Goal: Check status: Check status

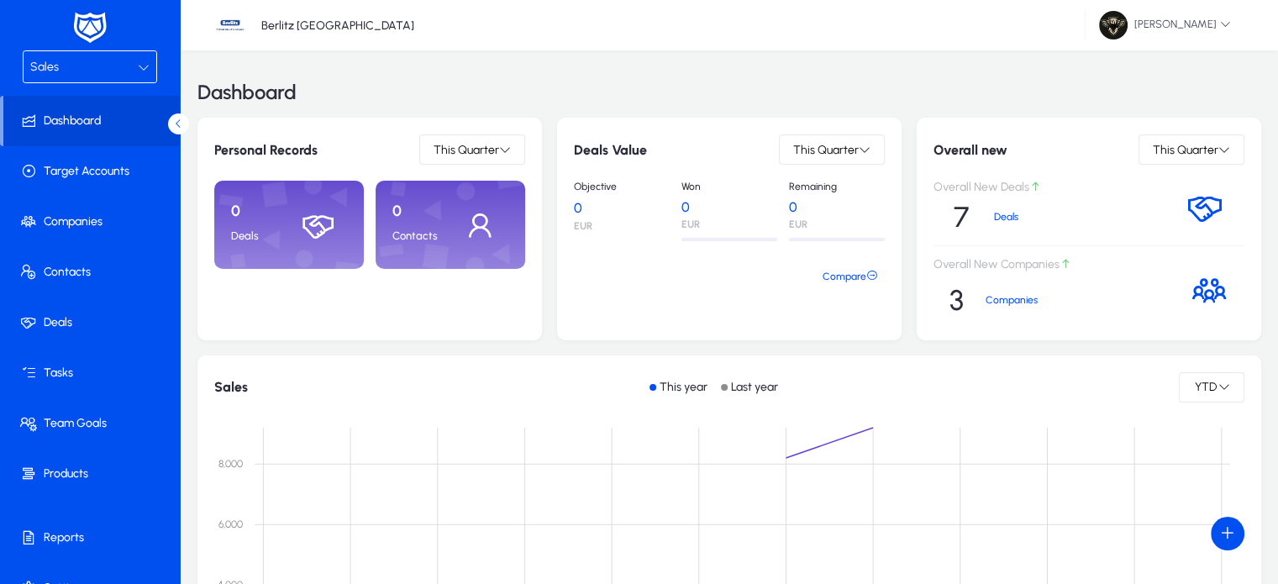
click at [83, 76] on div "Sales" at bounding box center [84, 67] width 108 height 22
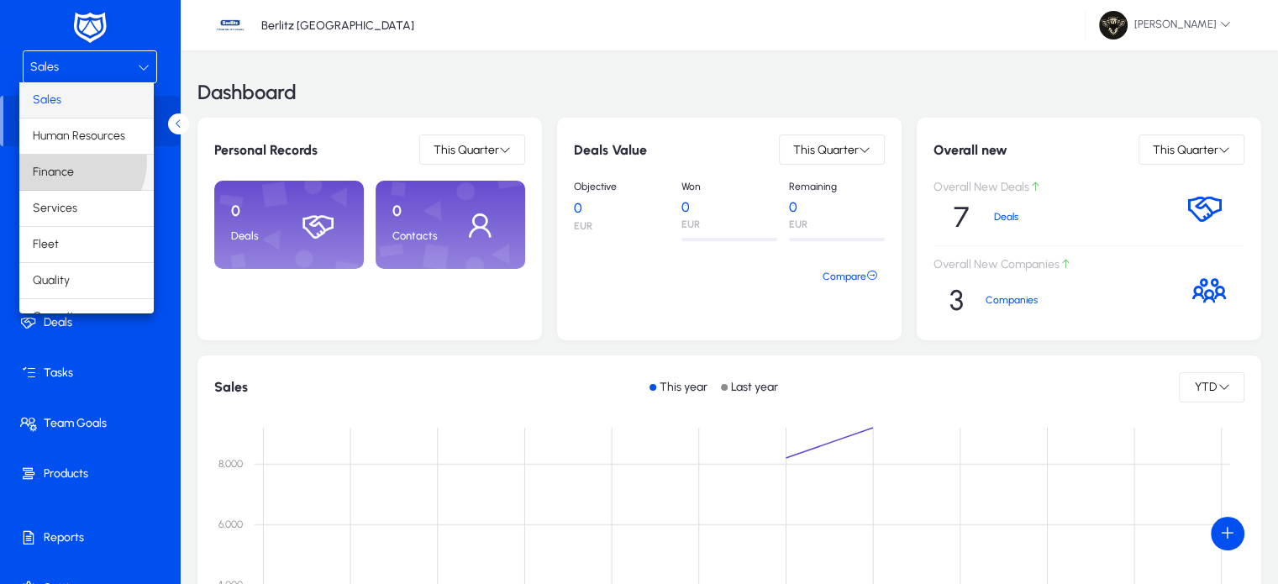
click at [70, 160] on mat-option "Finance" at bounding box center [86, 172] width 134 height 35
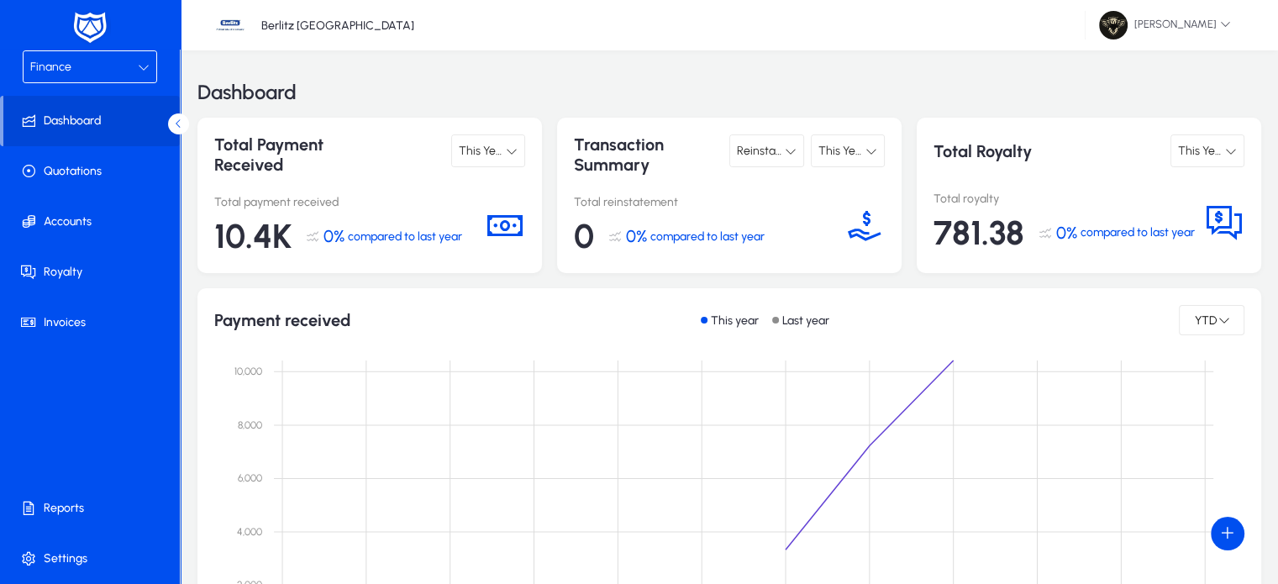
click at [92, 68] on div "Finance" at bounding box center [84, 67] width 108 height 22
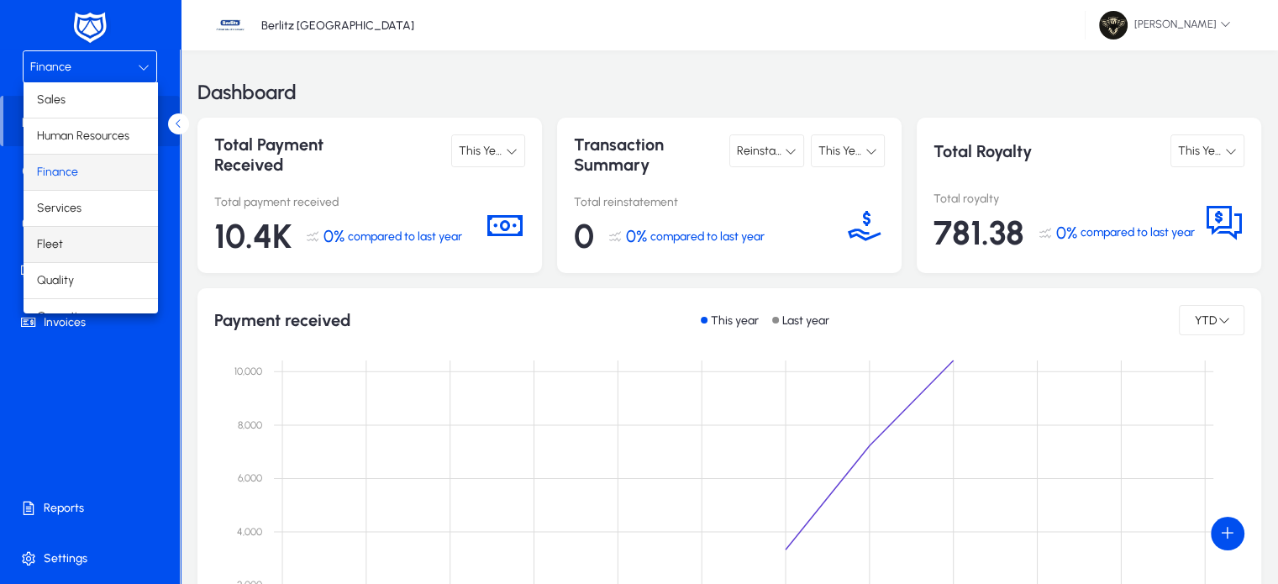
scroll to position [55, 0]
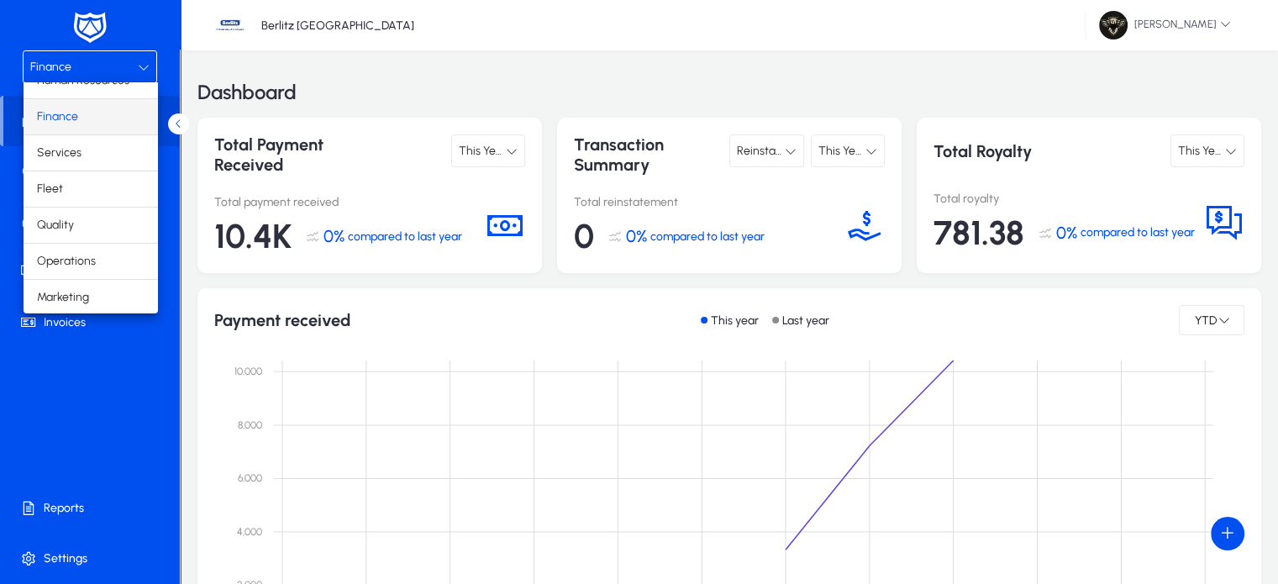
click at [94, 446] on div at bounding box center [639, 292] width 1278 height 584
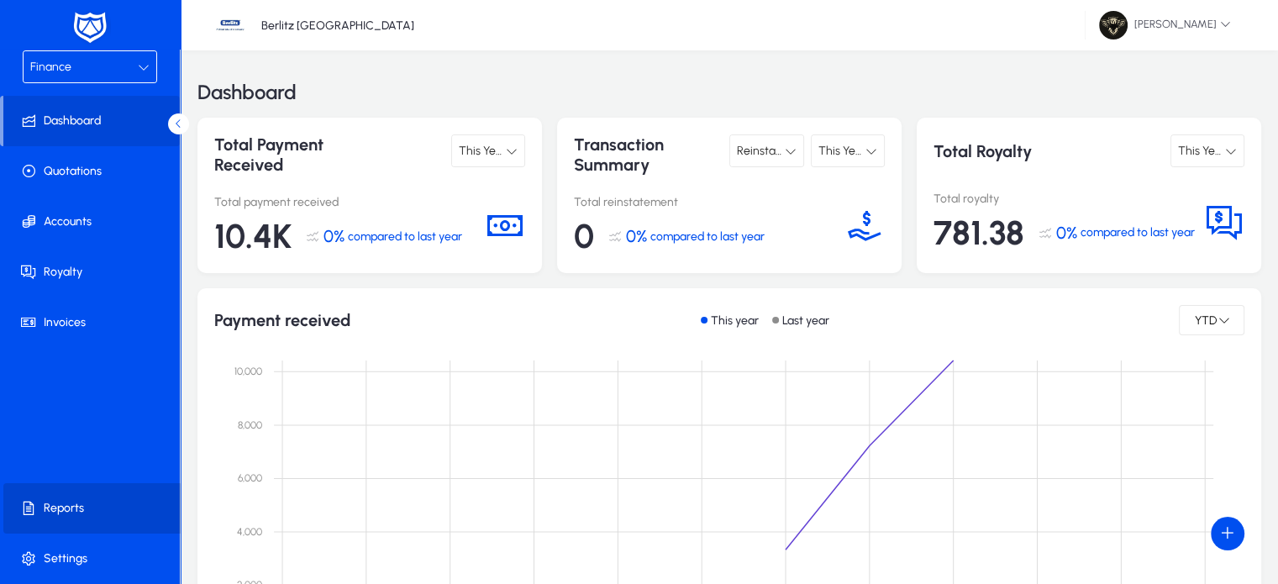
click at [47, 516] on span "Reports" at bounding box center [93, 508] width 180 height 17
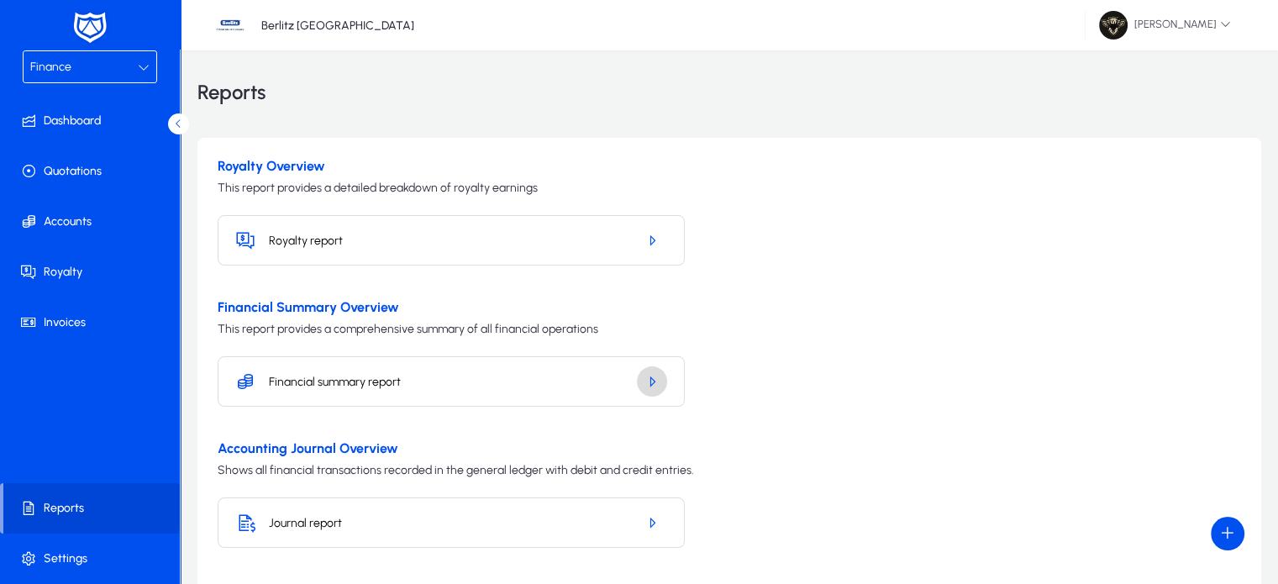
click at [653, 382] on icon "button" at bounding box center [651, 381] width 15 height 15
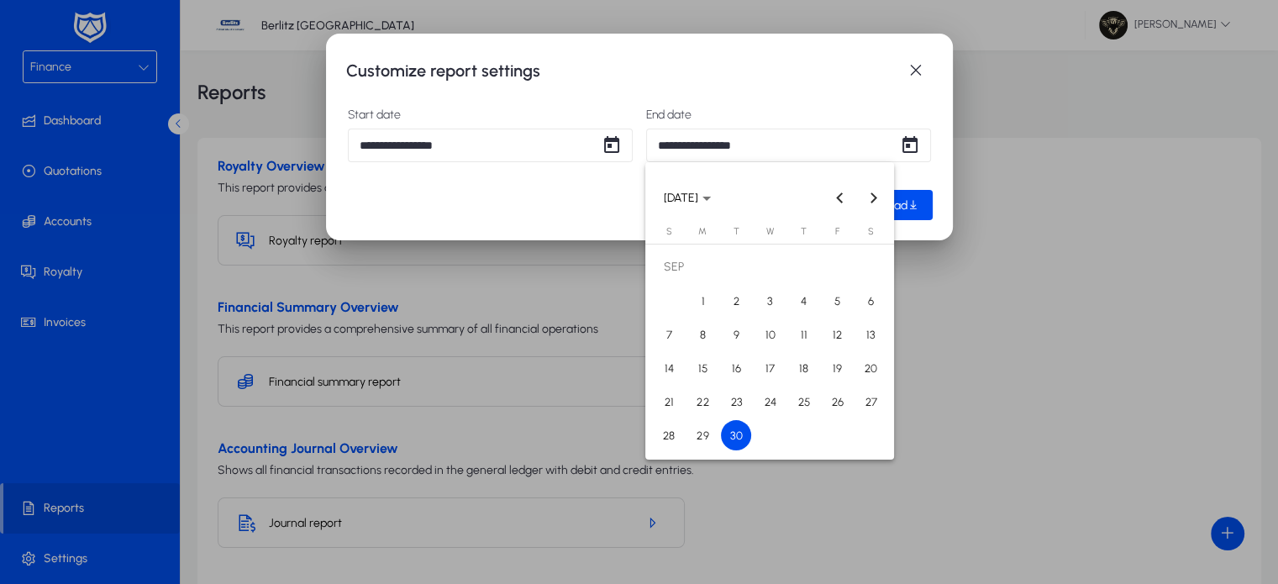
click at [665, 144] on div "**********" at bounding box center [639, 292] width 1278 height 584
click at [699, 382] on span "15" at bounding box center [702, 368] width 30 height 30
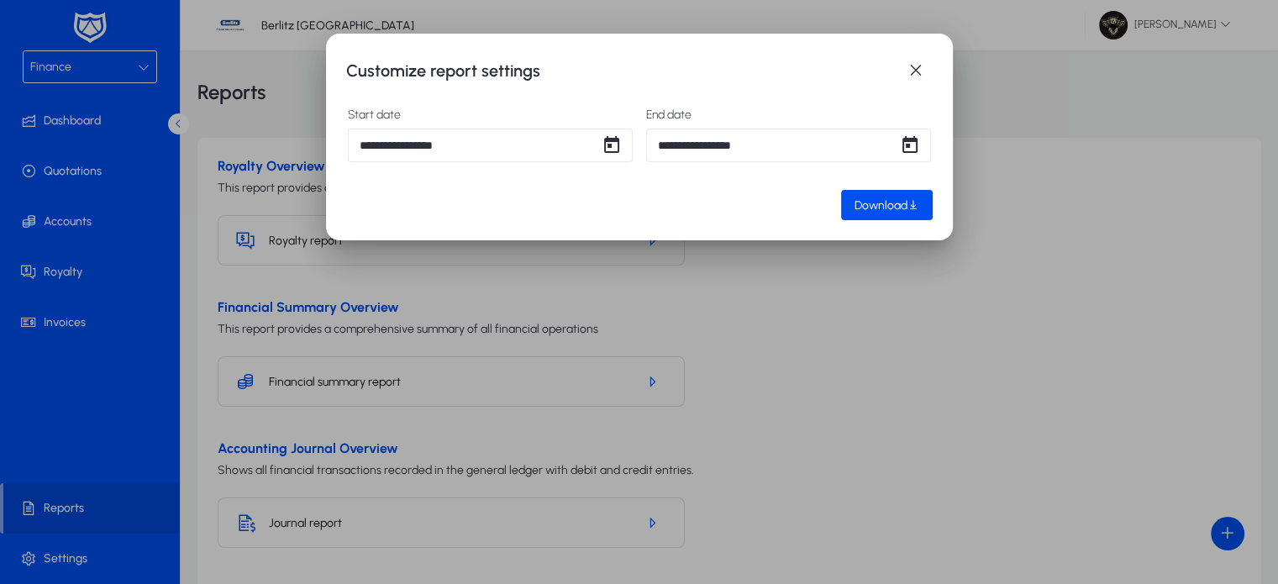
type input "**********"
click at [900, 198] on span "Download" at bounding box center [880, 205] width 53 height 14
click at [917, 80] on span "button" at bounding box center [916, 71] width 34 height 34
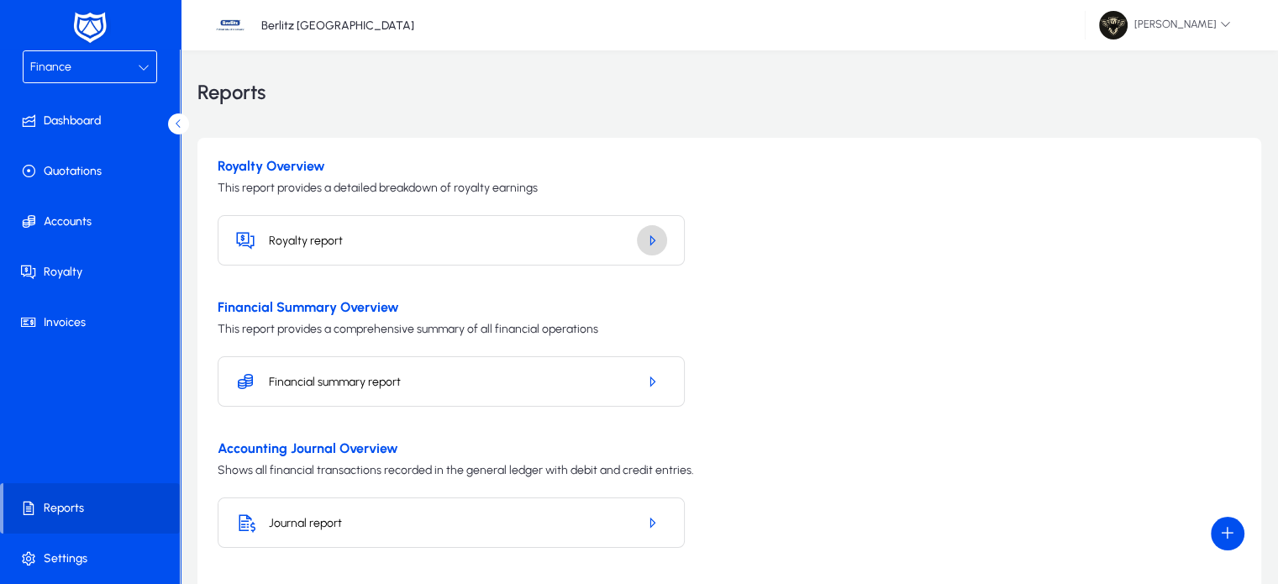
click at [647, 244] on icon "button" at bounding box center [651, 240] width 15 height 15
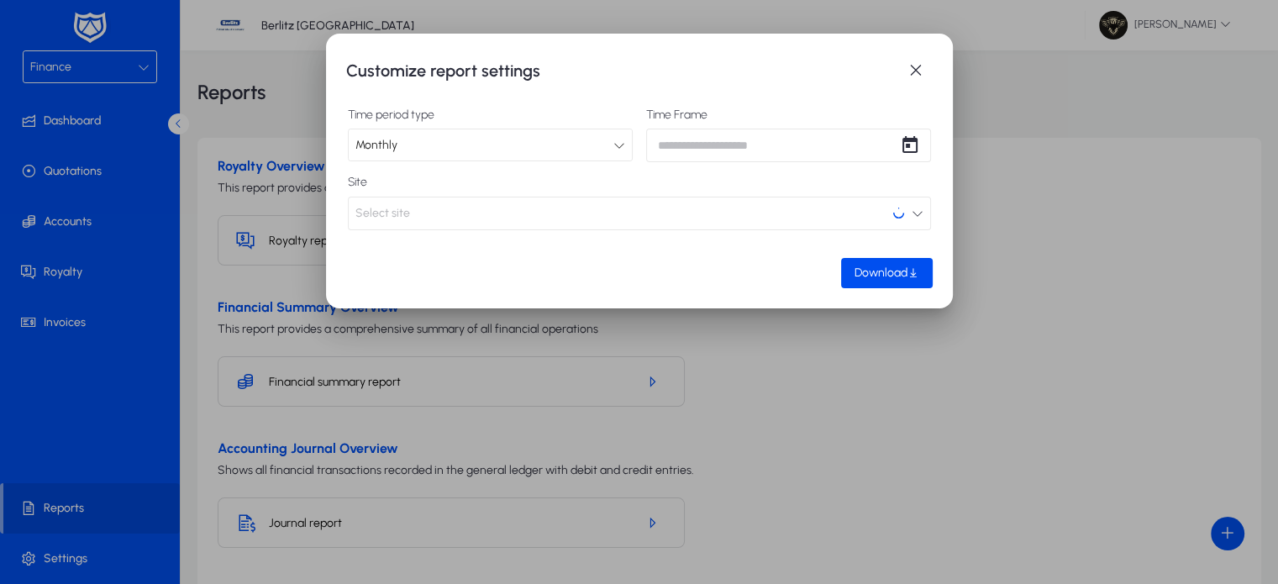
click at [601, 207] on button "Select site" at bounding box center [639, 214] width 583 height 34
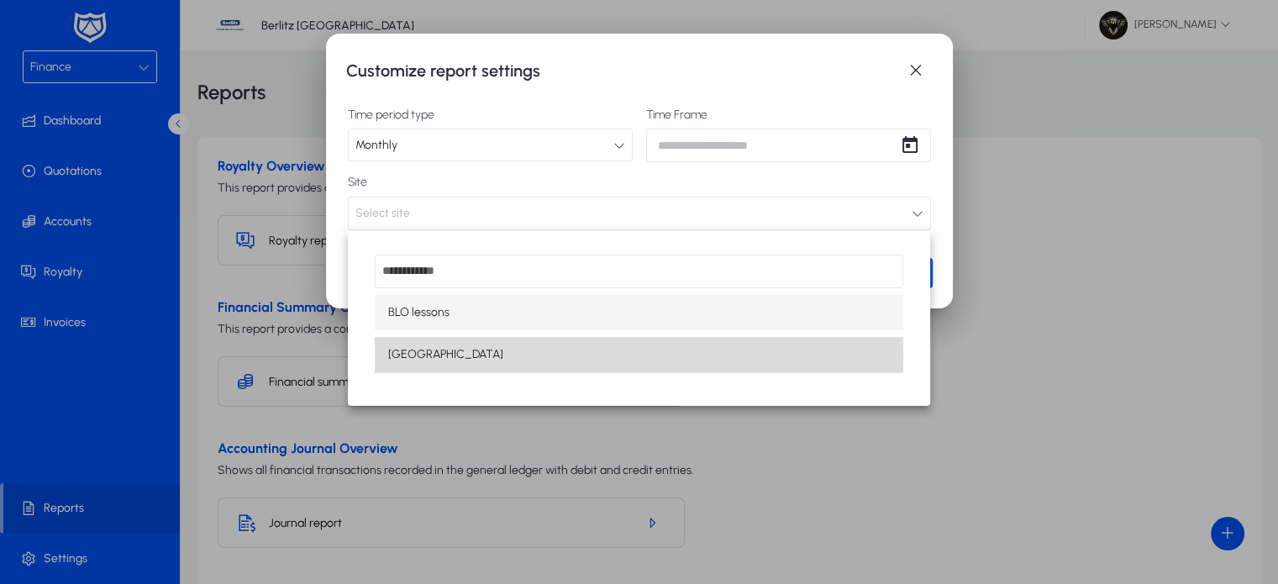
click at [456, 359] on mat-option "[GEOGRAPHIC_DATA]" at bounding box center [638, 354] width 527 height 35
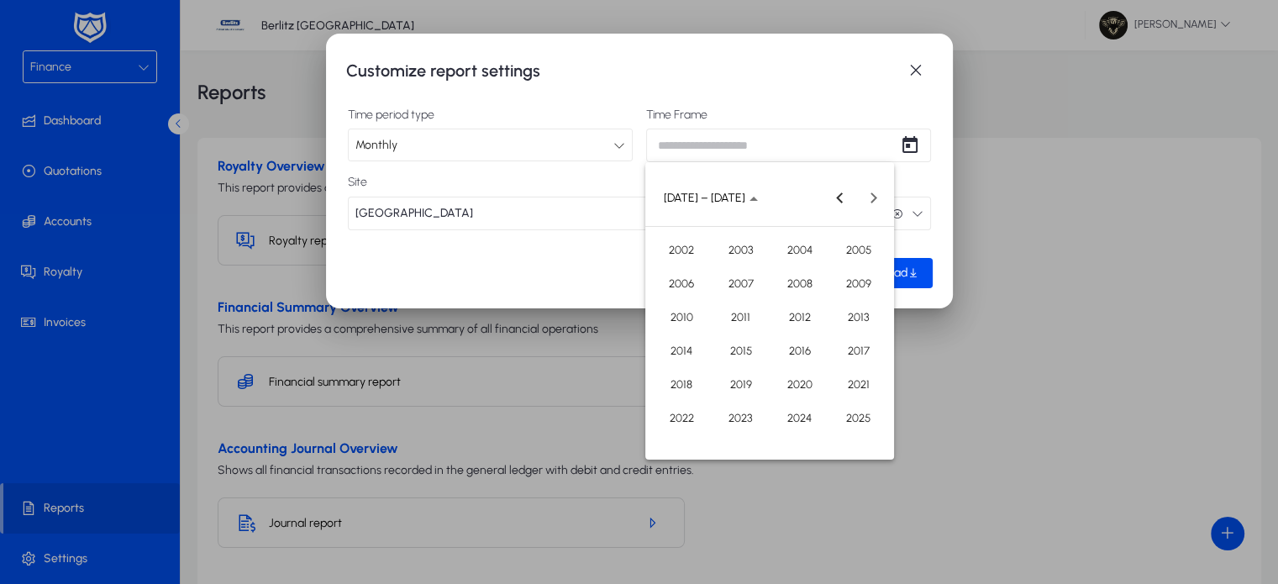
click at [690, 148] on div "Customize report settings Time period type Monthly Time Frame Site [GEOGRAPHIC_…" at bounding box center [639, 292] width 1278 height 584
click at [853, 418] on span "2025" at bounding box center [858, 417] width 53 height 30
click at [676, 346] on span "SEP" at bounding box center [681, 350] width 53 height 30
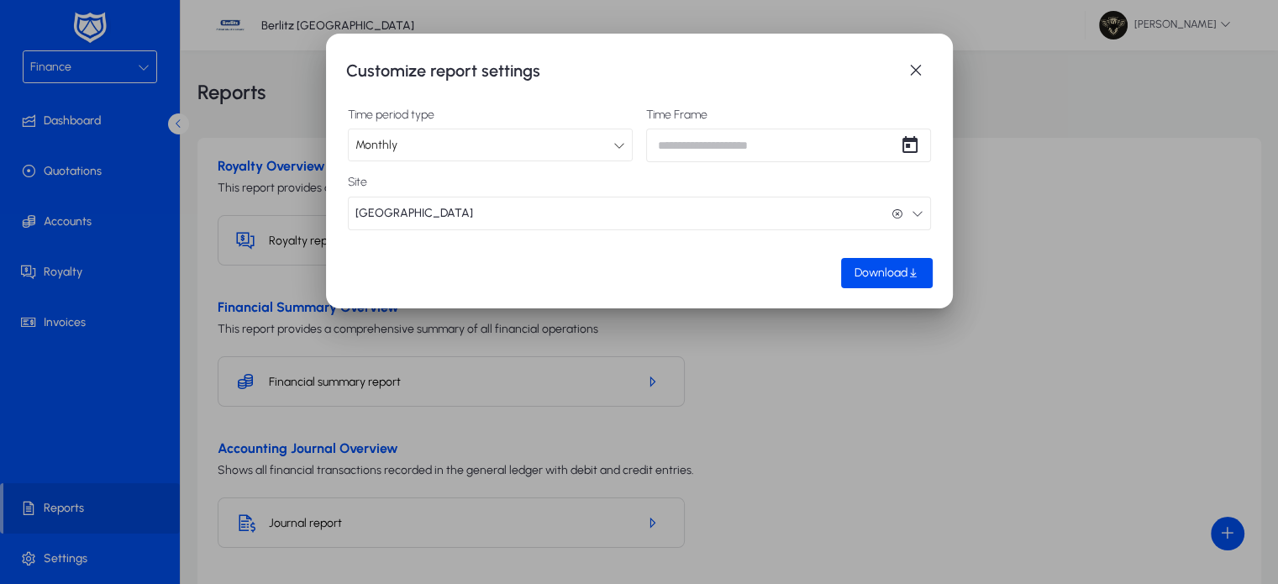
type input "**********"
click at [895, 261] on span "button" at bounding box center [887, 273] width 92 height 40
click at [916, 59] on span "button" at bounding box center [916, 71] width 34 height 34
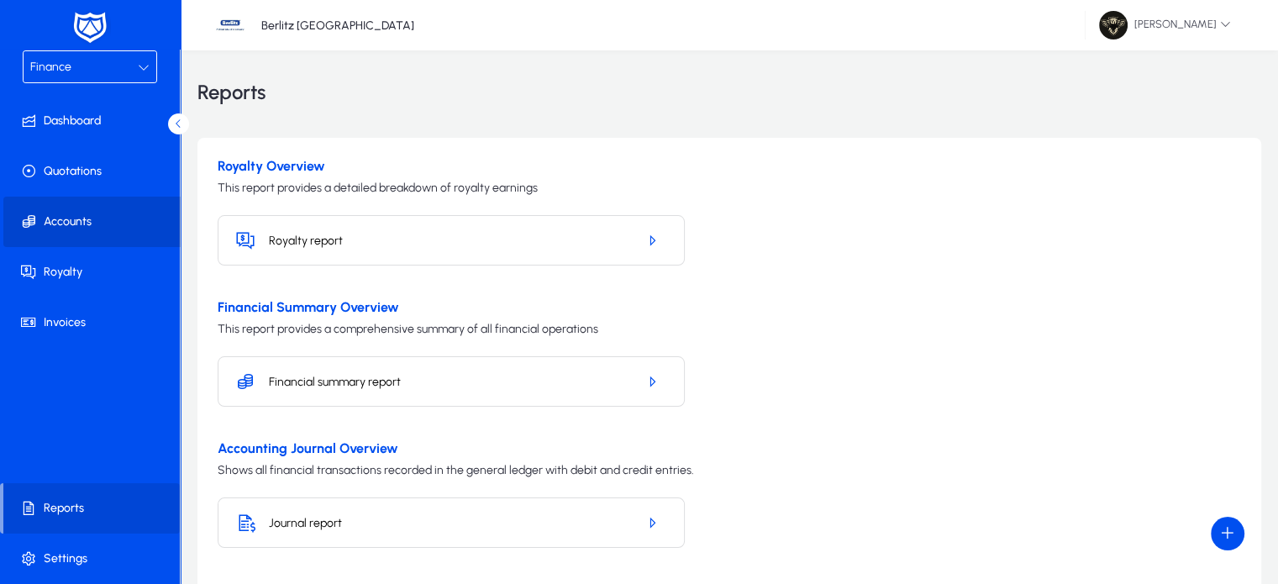
click at [63, 223] on span "Accounts" at bounding box center [93, 221] width 180 height 17
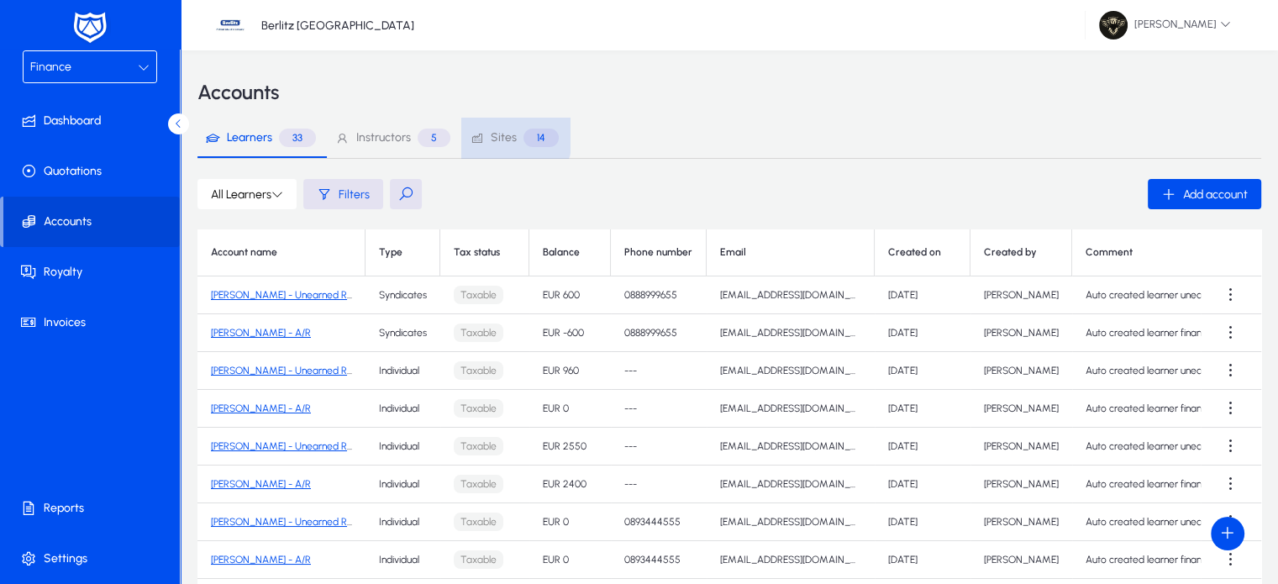
click at [498, 134] on span "Sites" at bounding box center [504, 138] width 26 height 12
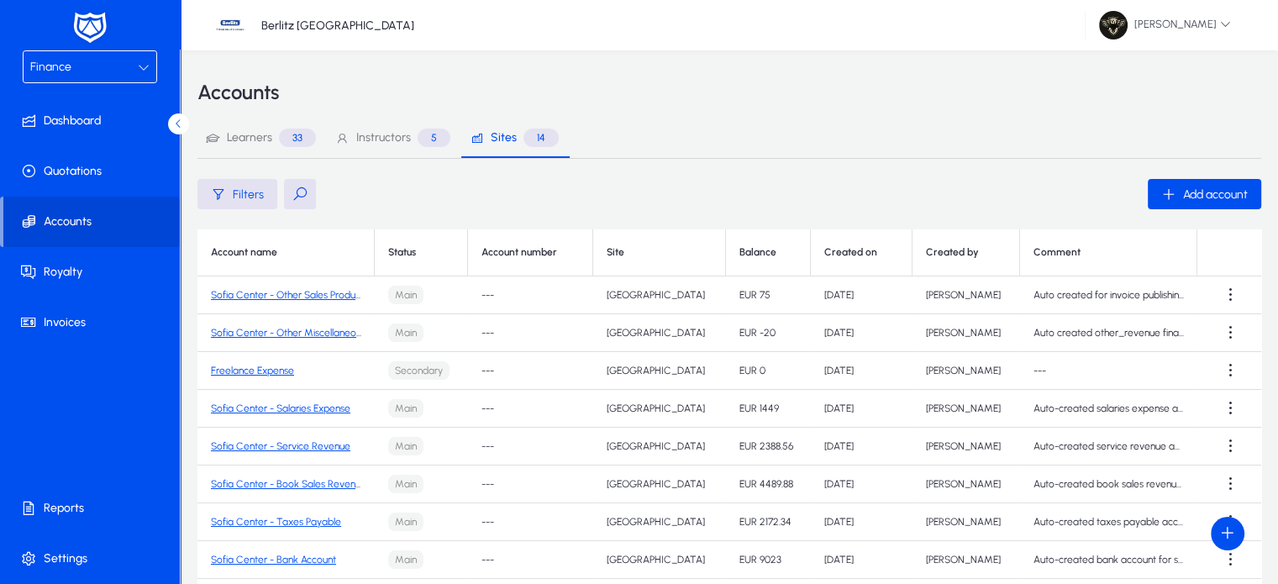
click at [302, 449] on link "Sofia Center - Service Revenue" at bounding box center [280, 446] width 139 height 12
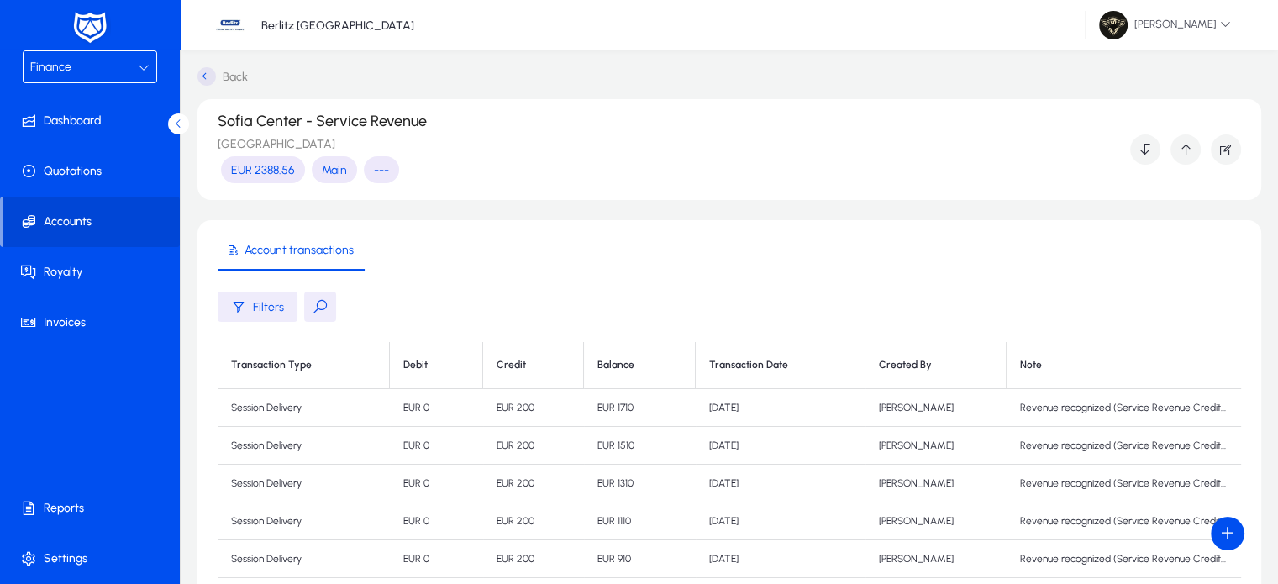
scroll to position [338, 0]
click at [797, 365] on div at bounding box center [798, 364] width 2 height 8
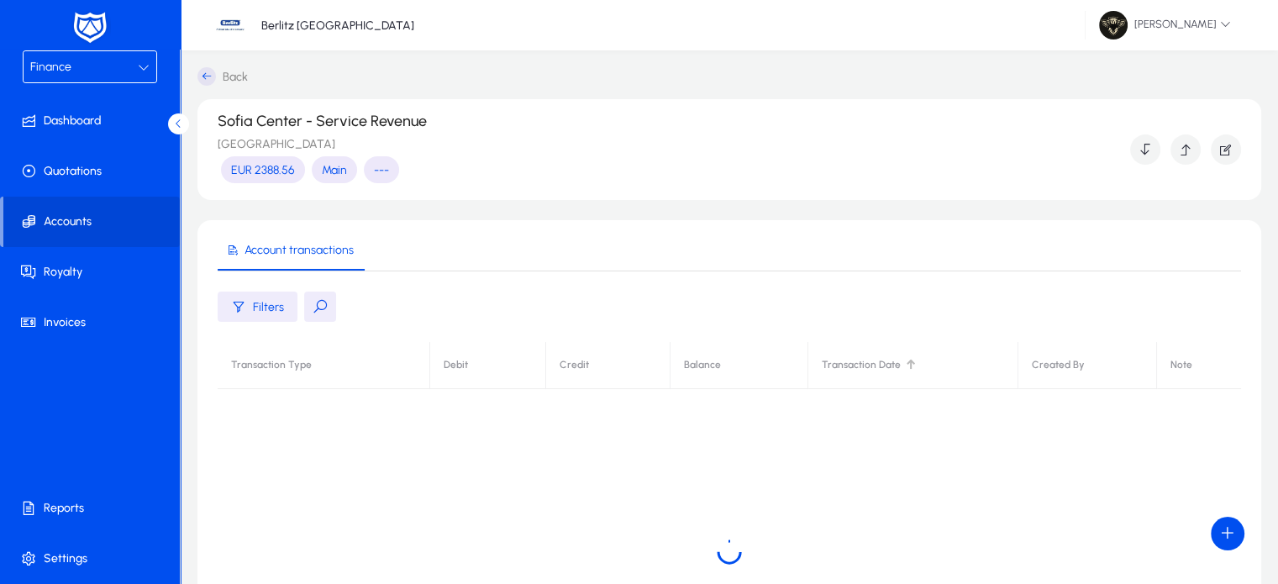
scroll to position [0, 0]
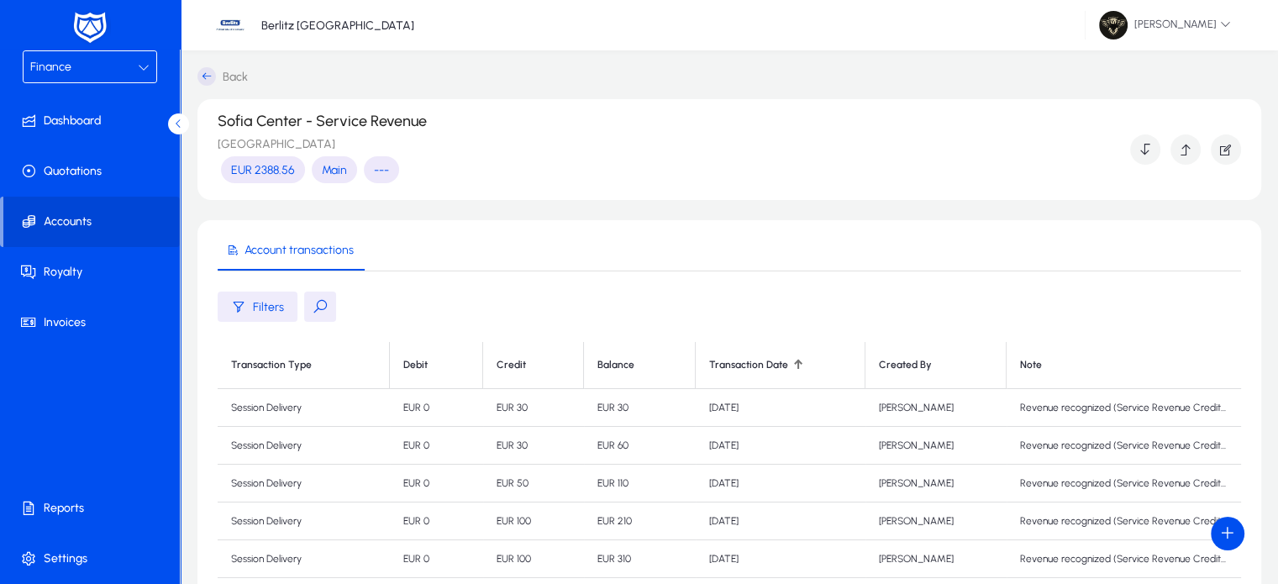
click at [794, 368] on div at bounding box center [798, 364] width 10 height 10
drag, startPoint x: 541, startPoint y: 409, endPoint x: 490, endPoint y: 412, distance: 51.3
click at [490, 412] on td "EUR 104.64" at bounding box center [533, 408] width 102 height 38
